Goal: Communication & Community: Connect with others

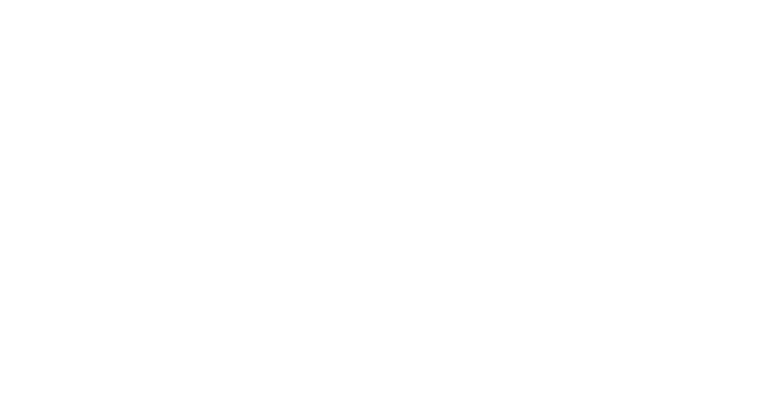
select select "*"
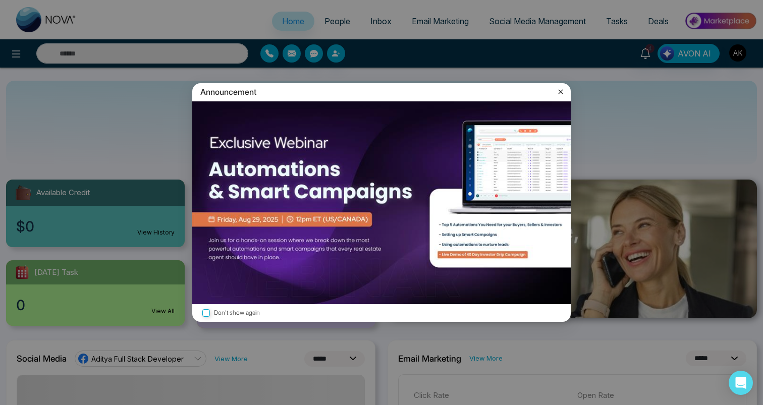
click at [559, 94] on icon at bounding box center [561, 92] width 10 height 10
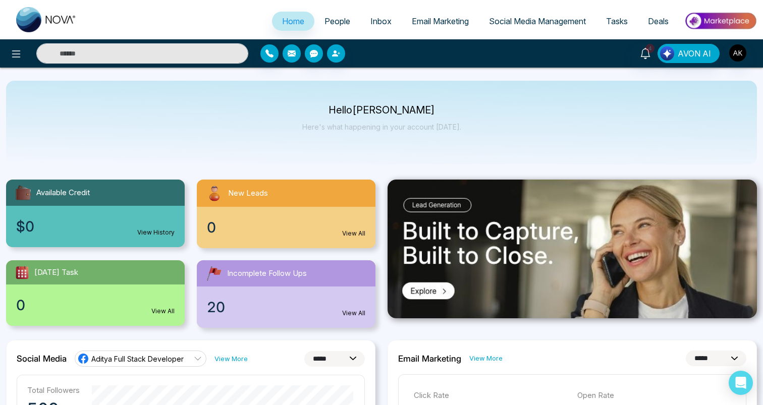
click at [298, 54] on button "button" at bounding box center [292, 53] width 18 height 18
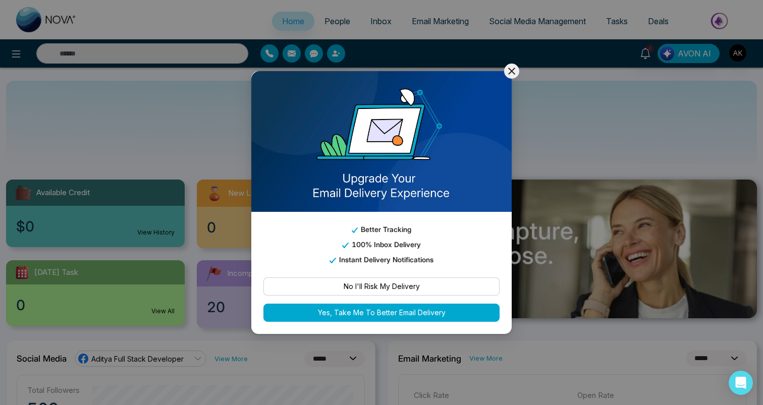
click at [372, 315] on button "Yes, Take Me To Better Email Delivery" at bounding box center [382, 313] width 236 height 18
select select "***"
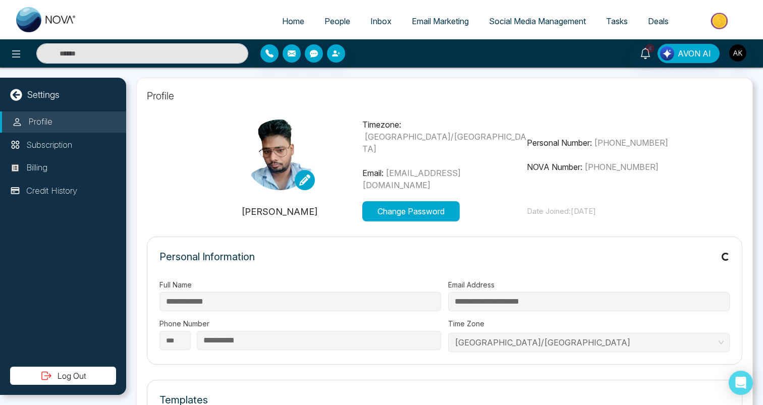
scroll to position [14, 0]
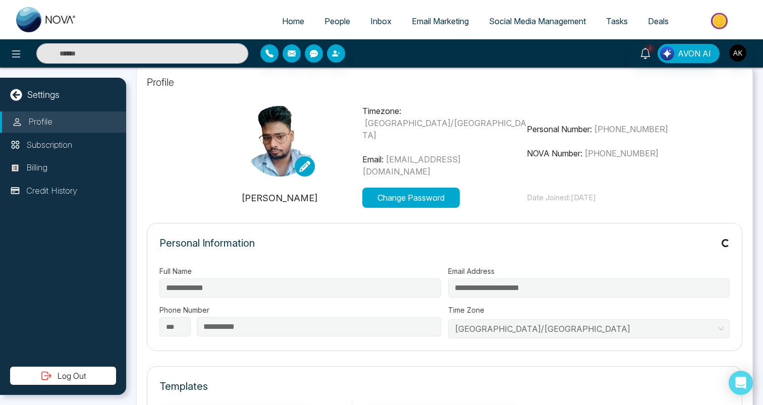
select select "*"
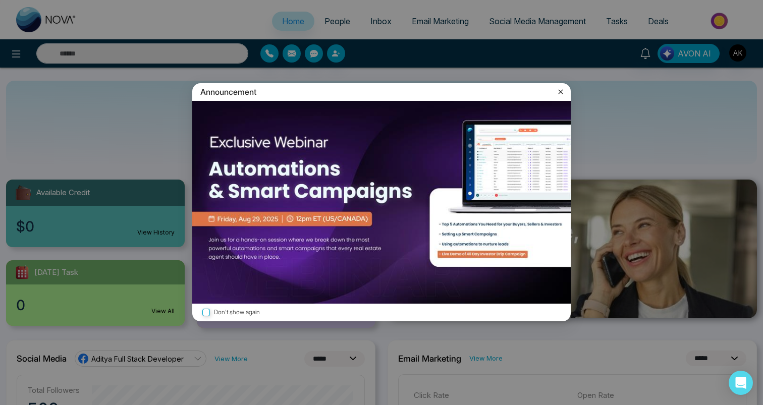
click at [288, 53] on div "Announcement Don't show again" at bounding box center [381, 202] width 763 height 405
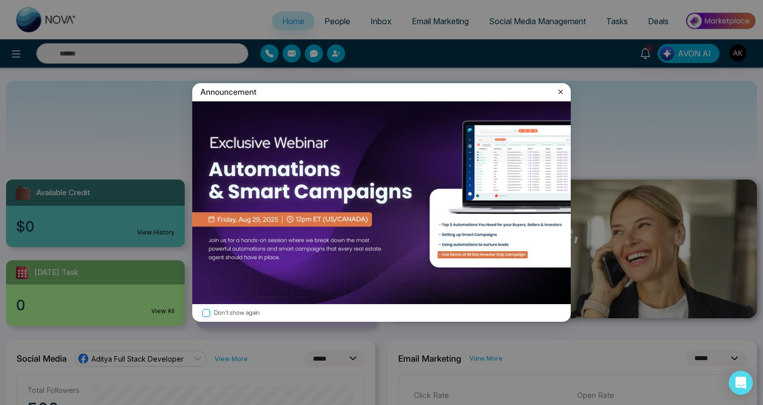
click at [562, 96] on icon at bounding box center [561, 92] width 10 height 10
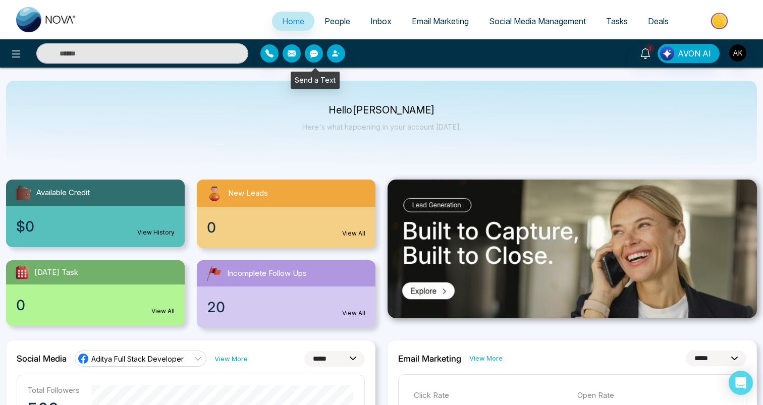
click at [288, 59] on button "button" at bounding box center [292, 53] width 18 height 18
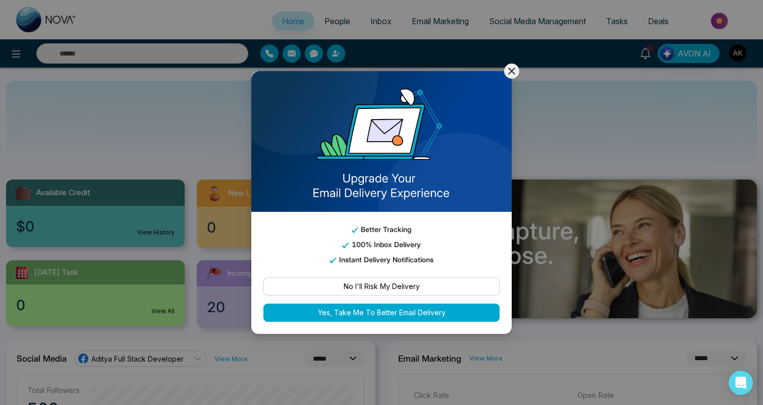
click at [393, 278] on button "No I'll Risk My Delivery" at bounding box center [382, 287] width 236 height 18
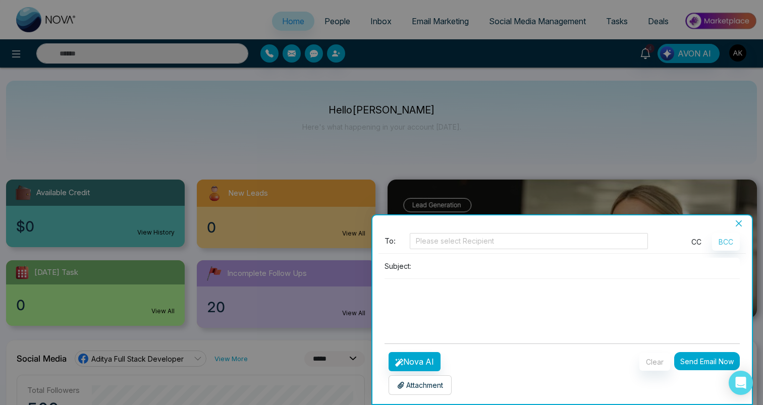
click at [699, 240] on button "CC" at bounding box center [696, 242] width 23 height 18
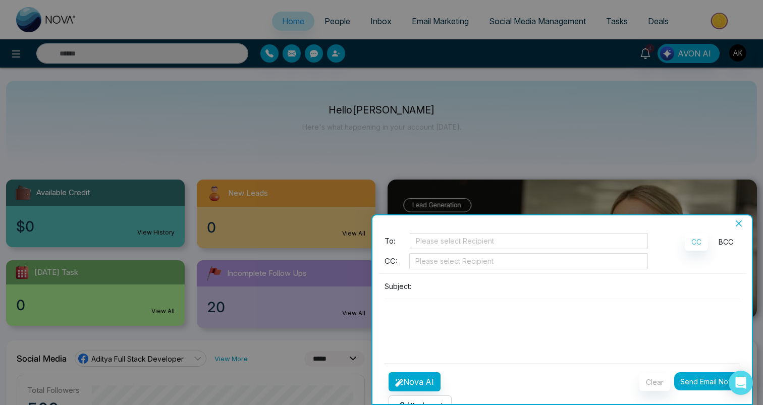
click at [725, 243] on button "BCC" at bounding box center [726, 242] width 28 height 18
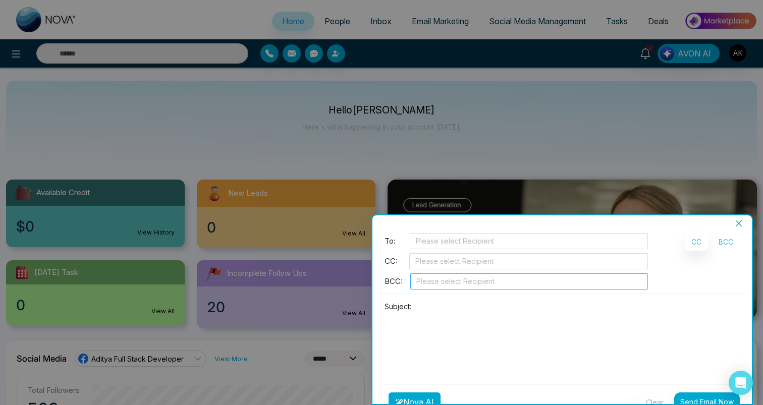
click at [484, 282] on div at bounding box center [529, 282] width 233 height 12
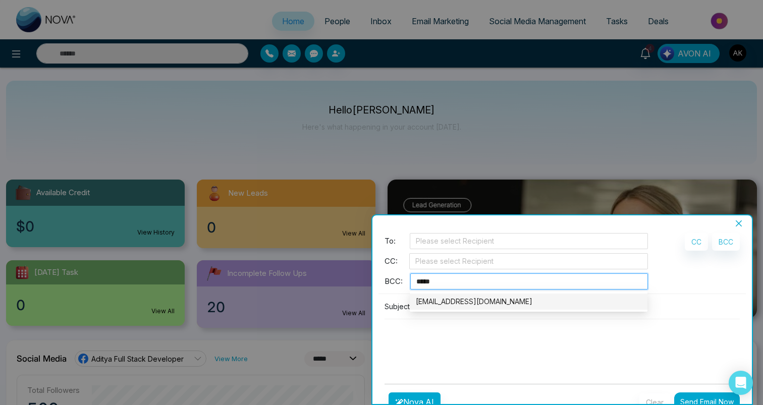
type input "******"
click at [480, 258] on div at bounding box center [529, 262] width 234 height 12
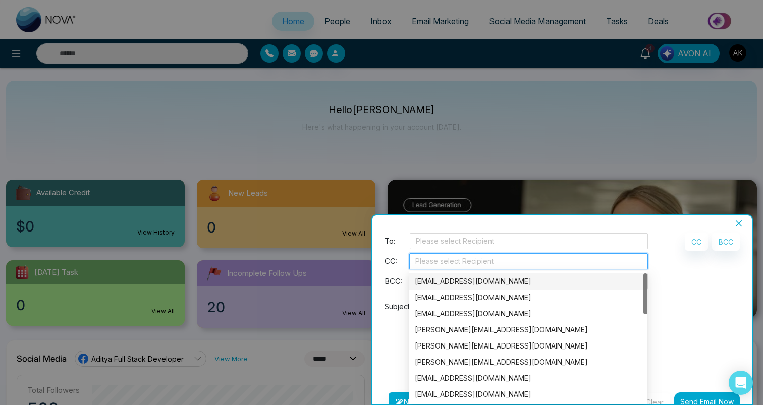
click at [386, 279] on span "BCC:" at bounding box center [394, 282] width 18 height 12
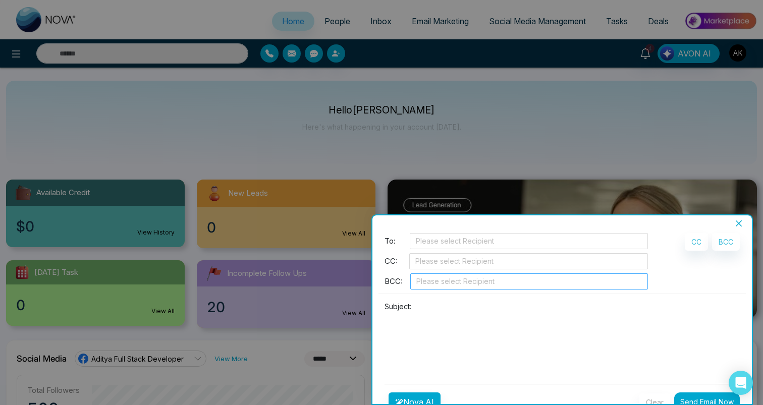
click at [436, 279] on div at bounding box center [529, 282] width 233 height 12
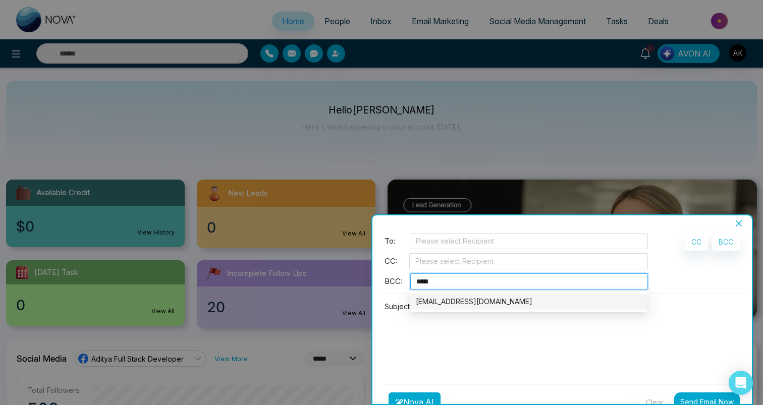
type input "******"
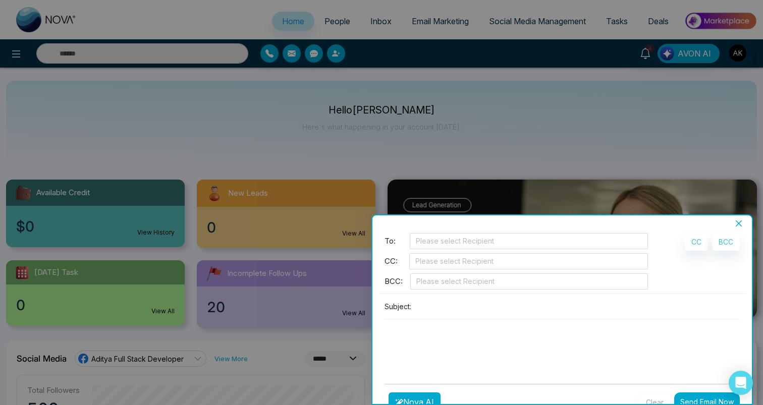
click at [460, 347] on textarea at bounding box center [562, 344] width 355 height 48
click at [438, 265] on div at bounding box center [529, 262] width 234 height 12
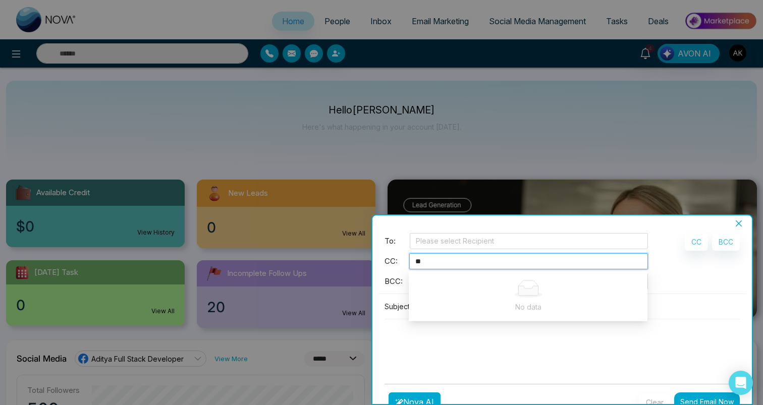
type input "*"
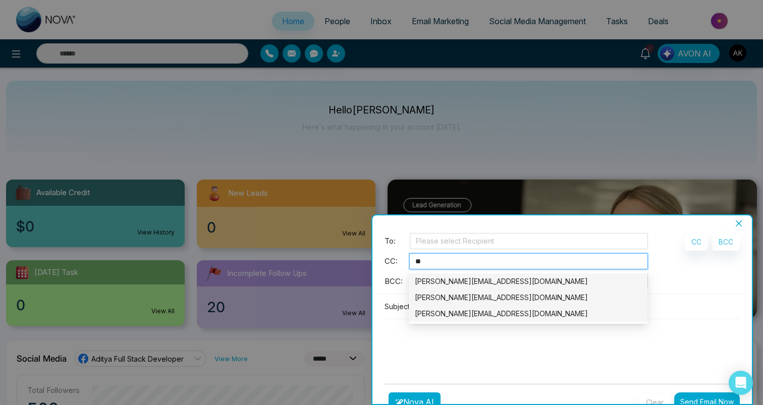
type input "*"
type input "**"
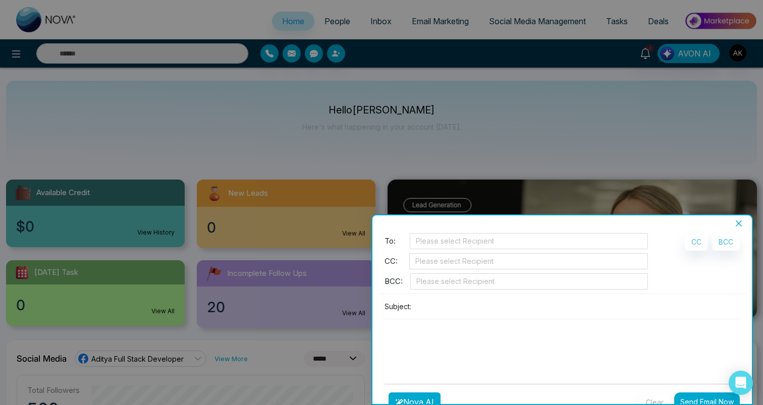
click at [449, 351] on textarea at bounding box center [562, 344] width 355 height 48
click at [446, 261] on div at bounding box center [529, 262] width 234 height 12
click at [399, 334] on textarea at bounding box center [562, 344] width 355 height 48
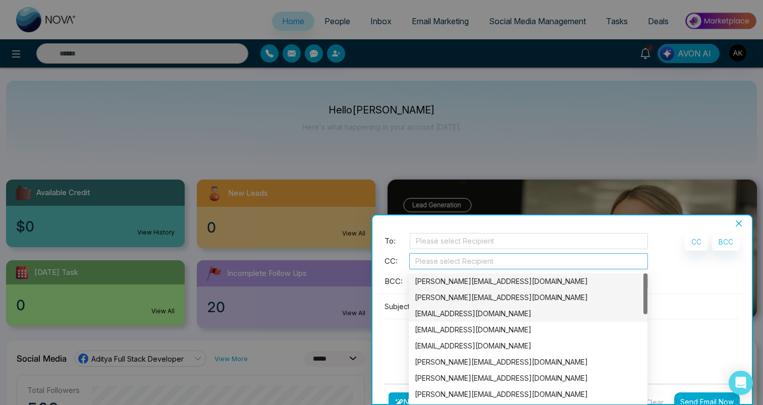
click at [437, 268] on div at bounding box center [529, 262] width 234 height 12
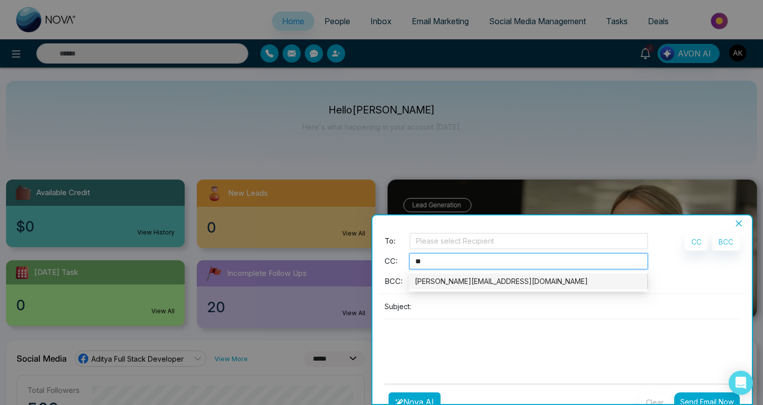
type input "*"
click at [447, 316] on div "Subject:" at bounding box center [563, 337] width 368 height 78
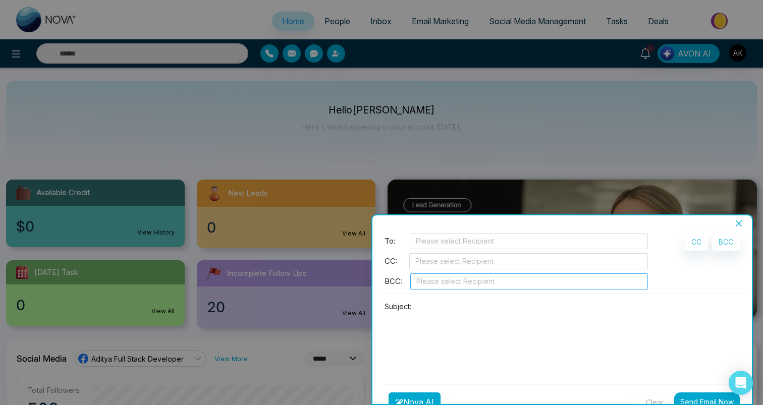
click at [445, 282] on div at bounding box center [529, 282] width 233 height 12
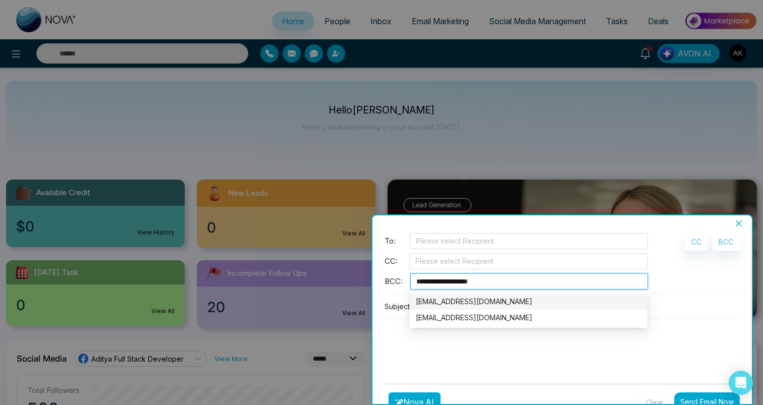
type input "**********"
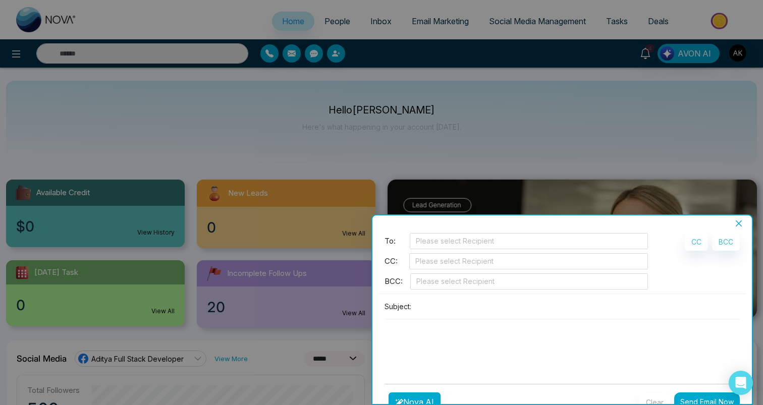
click at [471, 333] on textarea at bounding box center [562, 344] width 355 height 48
click at [472, 281] on div at bounding box center [529, 282] width 233 height 12
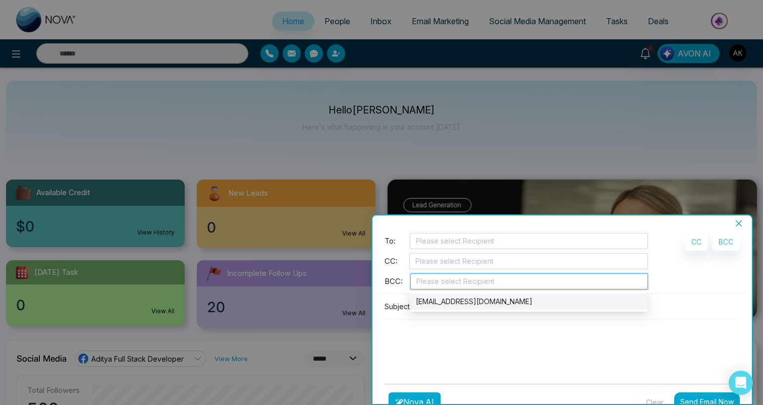
click at [481, 337] on textarea at bounding box center [562, 344] width 355 height 48
click at [466, 289] on div "Please select Recipient" at bounding box center [530, 282] width 238 height 16
type input "******"
click at [482, 345] on textarea at bounding box center [562, 344] width 355 height 48
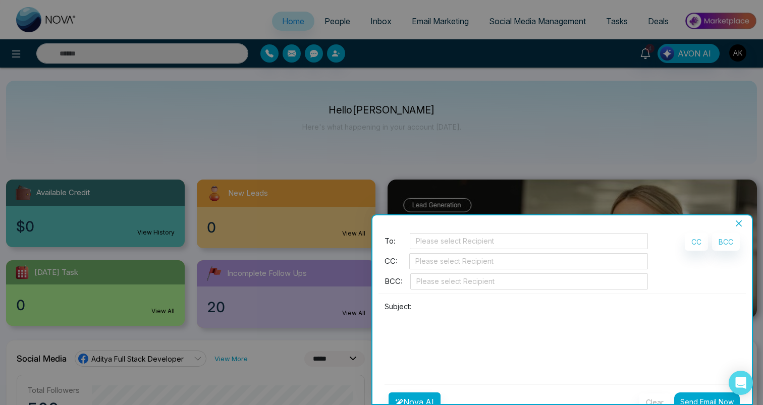
click at [393, 260] on span "CC:" at bounding box center [391, 262] width 13 height 12
drag, startPoint x: 383, startPoint y: 264, endPoint x: 401, endPoint y: 264, distance: 18.2
click at [401, 264] on div "To: Please select Recipient CC: Please select Recipient BCC: Please select Reci…" at bounding box center [517, 263] width 276 height 61
copy span "CC:"
